Goal: Navigation & Orientation: Find specific page/section

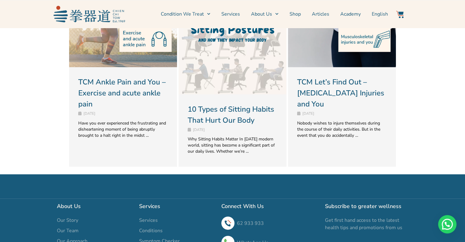
scroll to position [1652, 0]
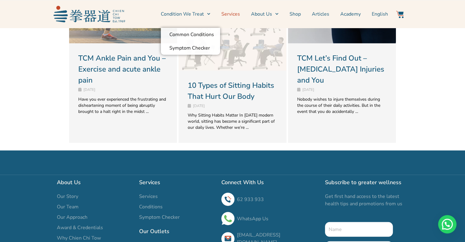
click at [239, 13] on link "Services" at bounding box center [231, 13] width 19 height 15
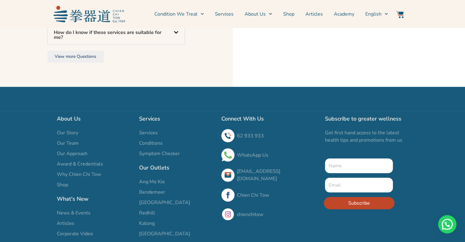
scroll to position [2081, 0]
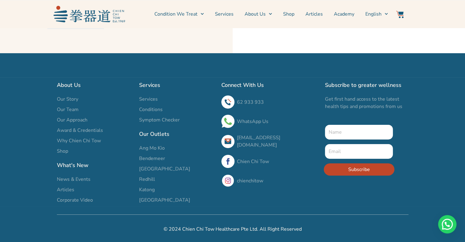
click at [152, 182] on span "Redhill" at bounding box center [147, 179] width 16 height 7
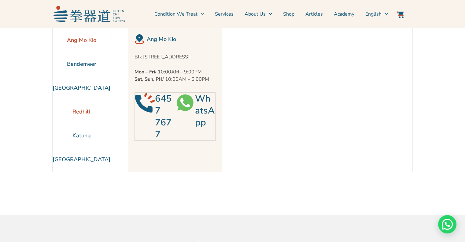
click at [76, 111] on li "Redhill" at bounding box center [82, 112] width 58 height 24
